Goal: Obtain resource: Download file/media

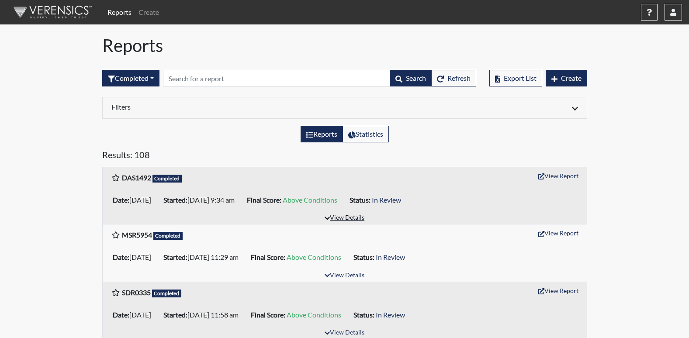
click at [341, 220] on button "View Details" at bounding box center [345, 218] width 48 height 12
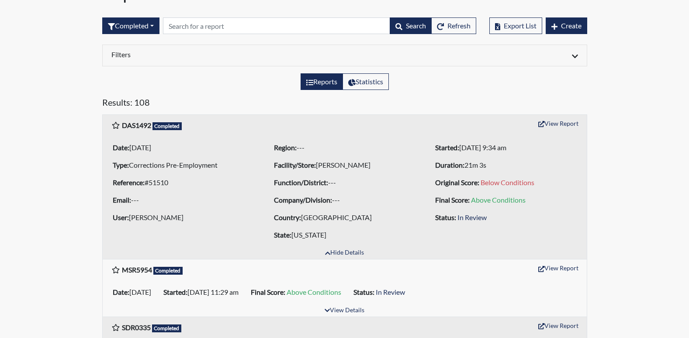
scroll to position [87, 0]
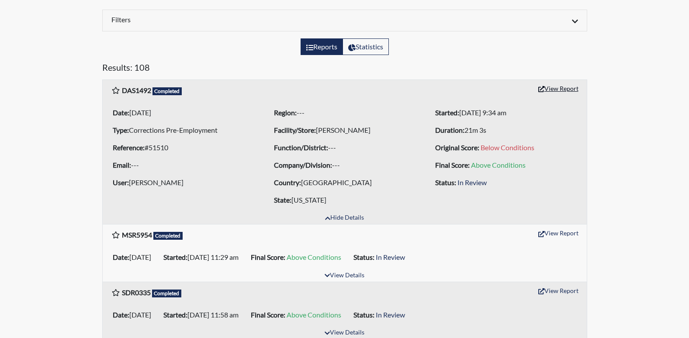
click at [561, 91] on button "View Report" at bounding box center [559, 89] width 48 height 14
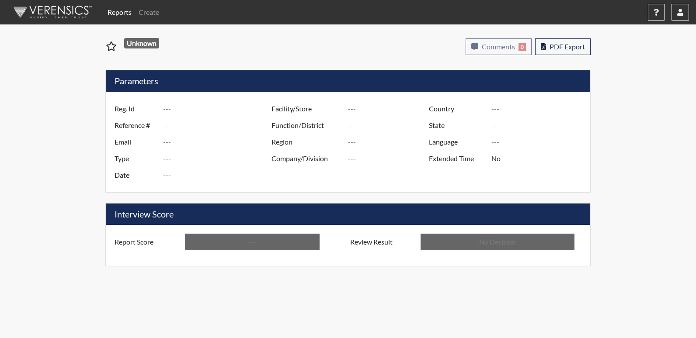
type input "DAS1492"
type input "51510"
type input "---"
type input "Corrections Pre-Employment"
type input "[DATE]"
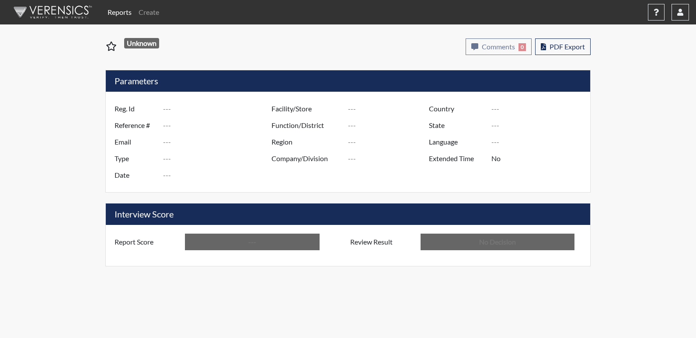
type input "[PERSON_NAME]"
type input "[GEOGRAPHIC_DATA]"
type input "[US_STATE]"
type input "English"
type input "Above Conditions"
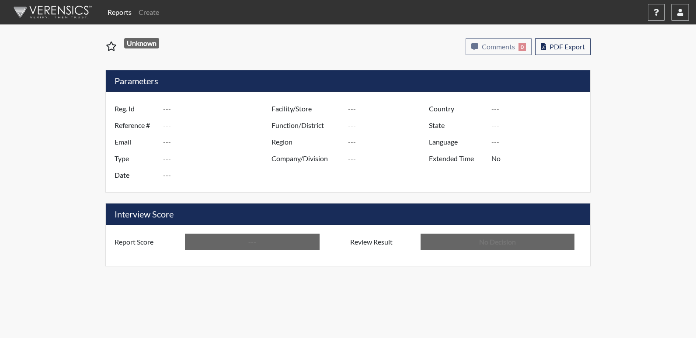
type input "In Review"
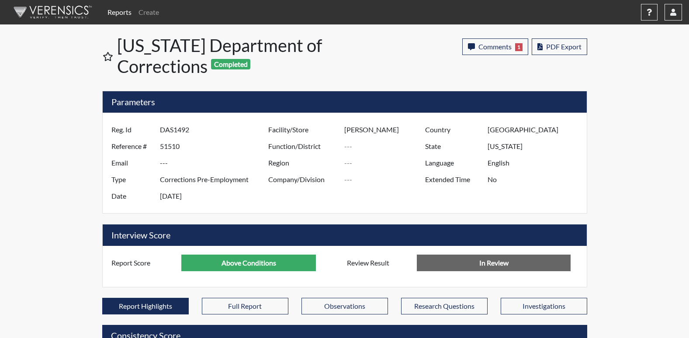
scroll to position [145, 363]
click at [507, 43] on span "Comments" at bounding box center [495, 46] width 33 height 8
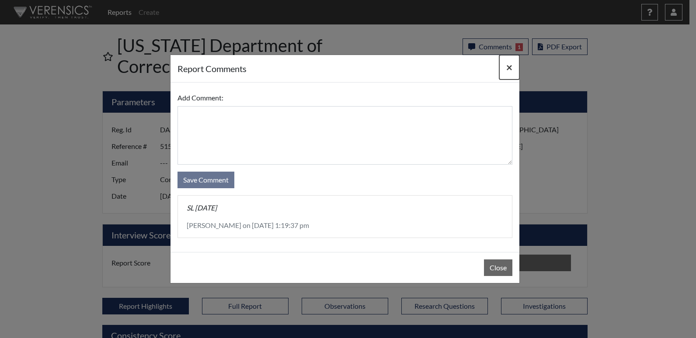
click at [507, 67] on span "×" at bounding box center [509, 67] width 6 height 13
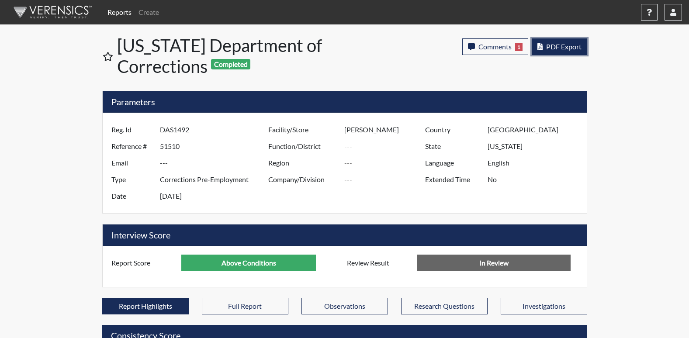
click at [566, 45] on span "PDF Export" at bounding box center [563, 46] width 35 height 8
